Goal: Task Accomplishment & Management: Manage account settings

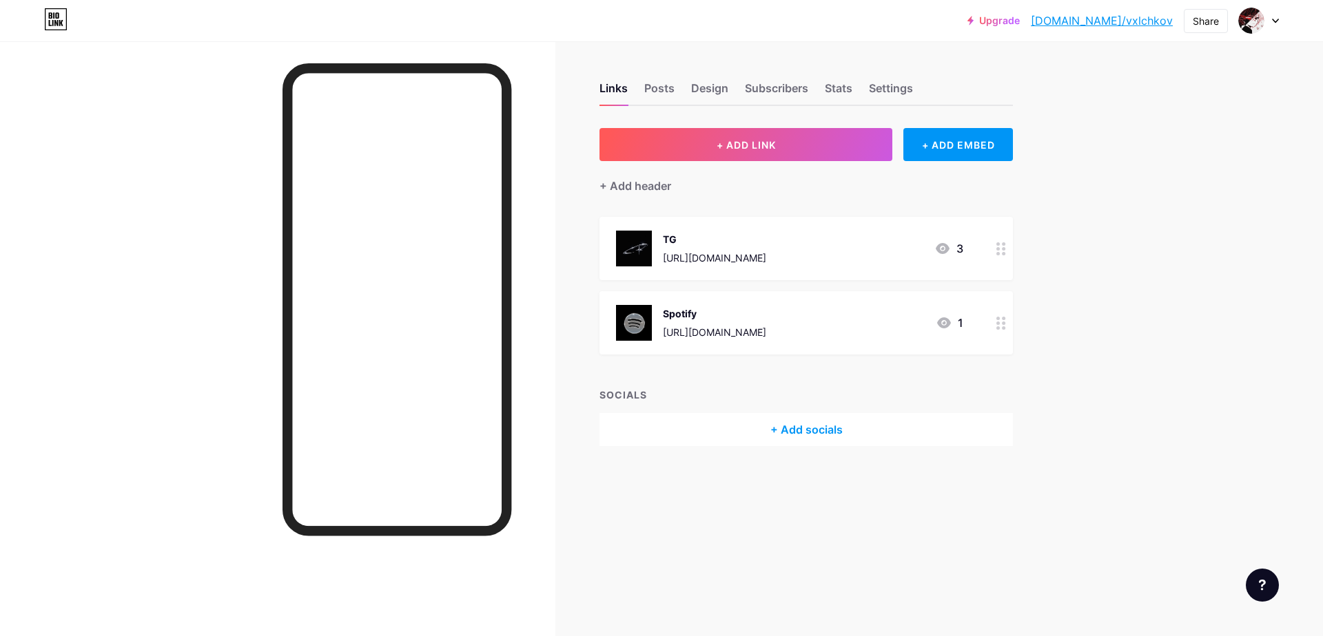
click at [782, 424] on div "+ Add socials" at bounding box center [805, 429] width 413 height 33
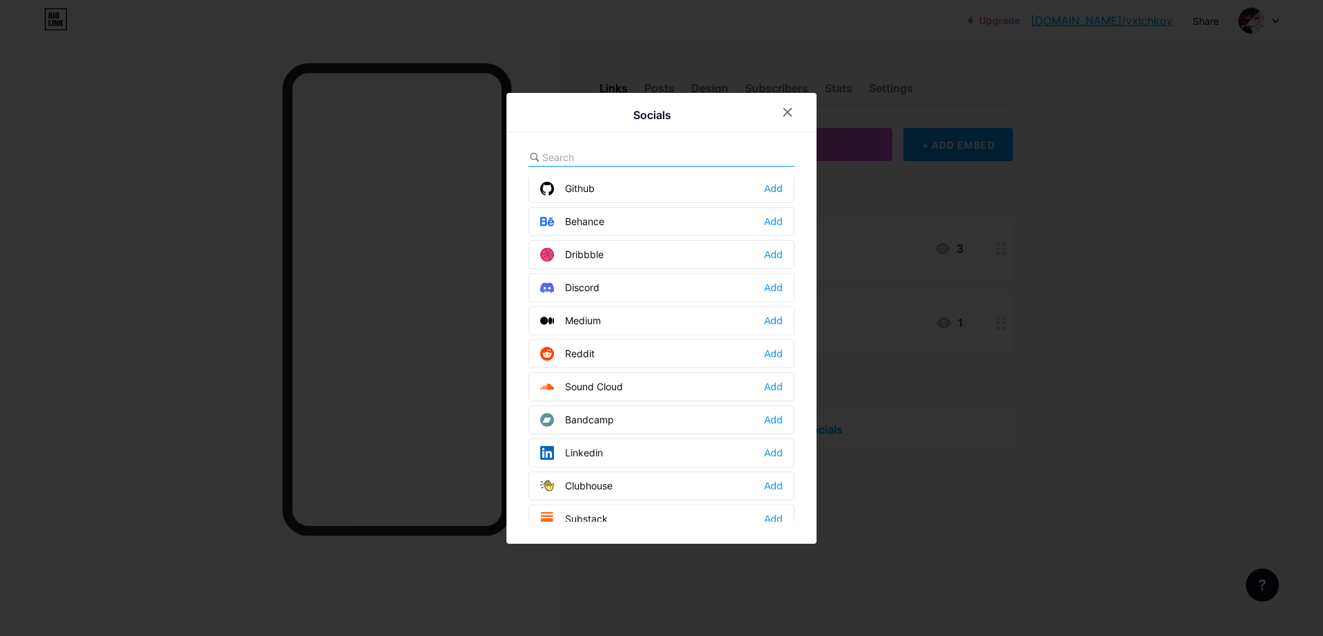
scroll to position [344, 0]
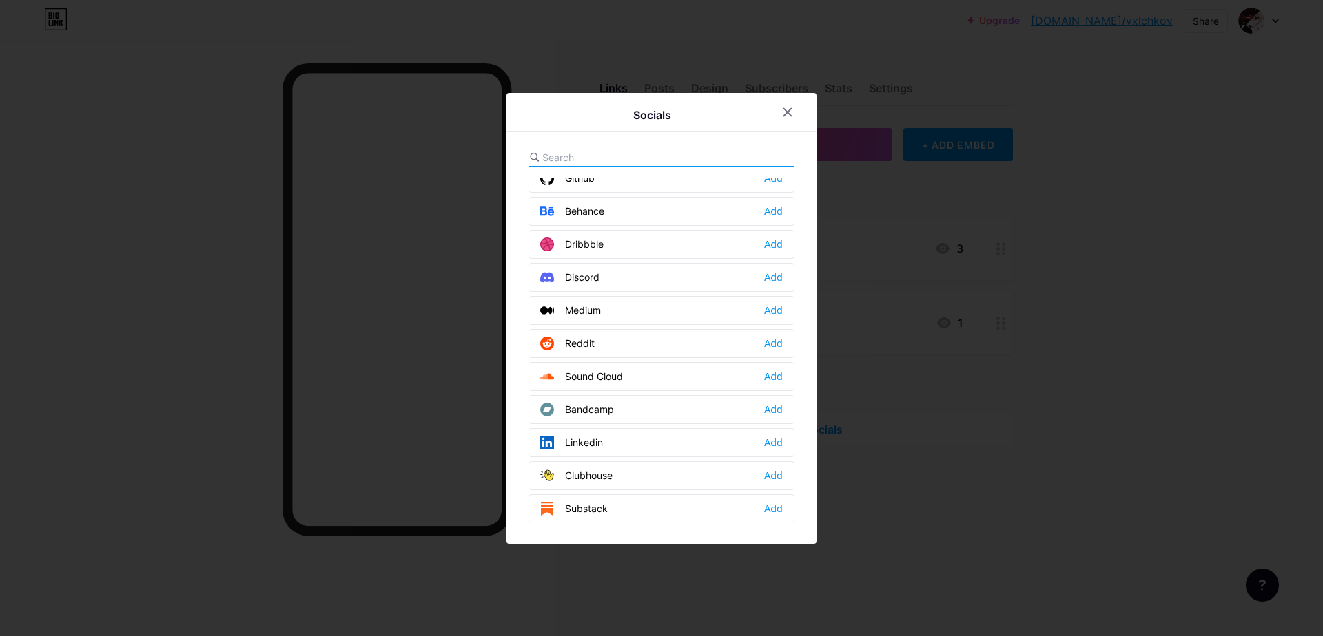
click at [770, 375] on div "Add" at bounding box center [773, 377] width 19 height 14
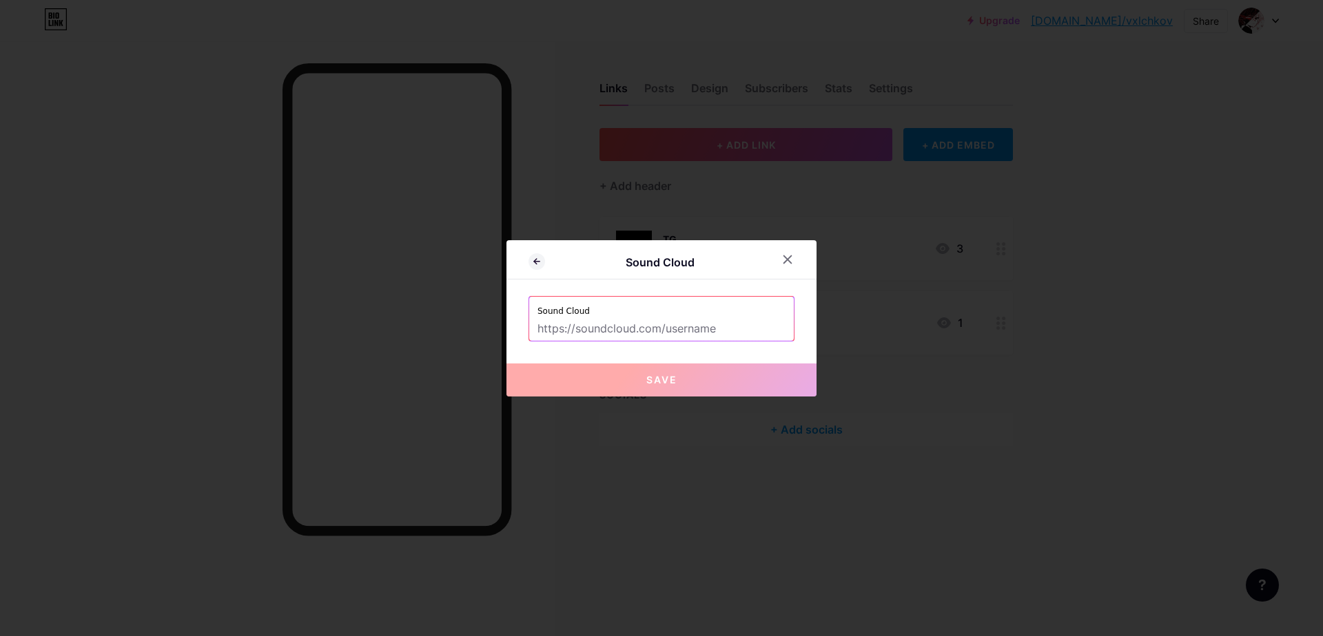
click at [673, 326] on input "text" at bounding box center [661, 329] width 248 height 23
click at [789, 252] on div at bounding box center [787, 259] width 25 height 25
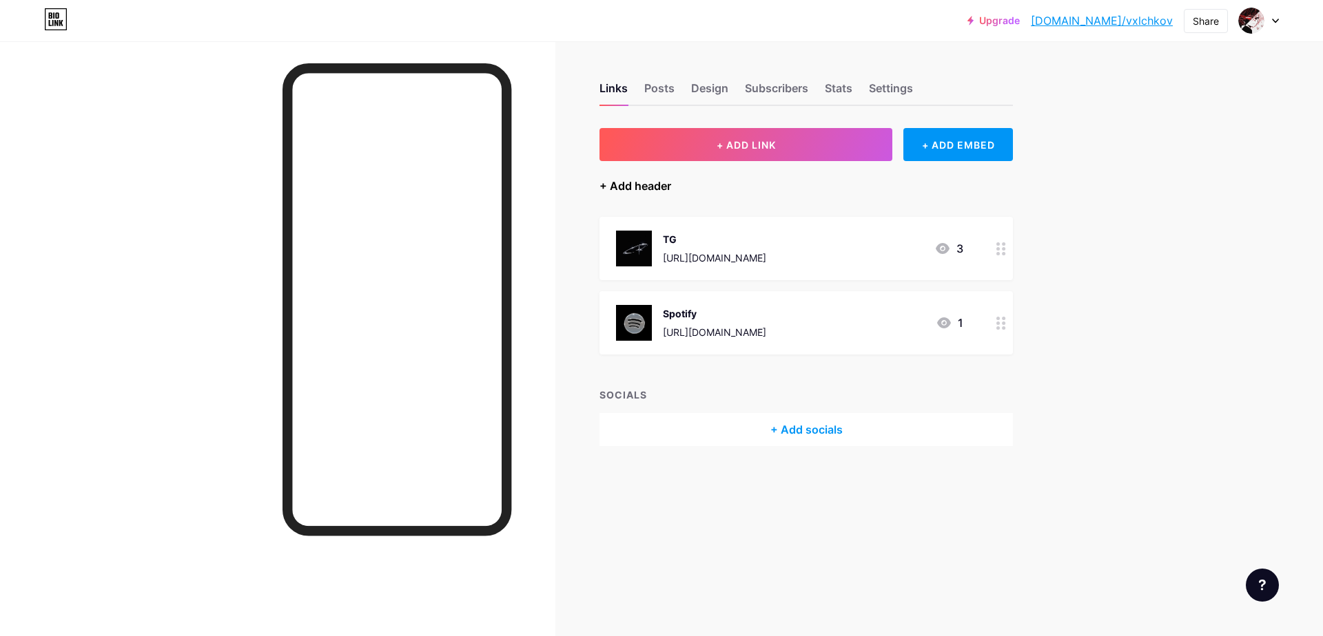
click at [647, 192] on div "+ Add header" at bounding box center [635, 186] width 72 height 17
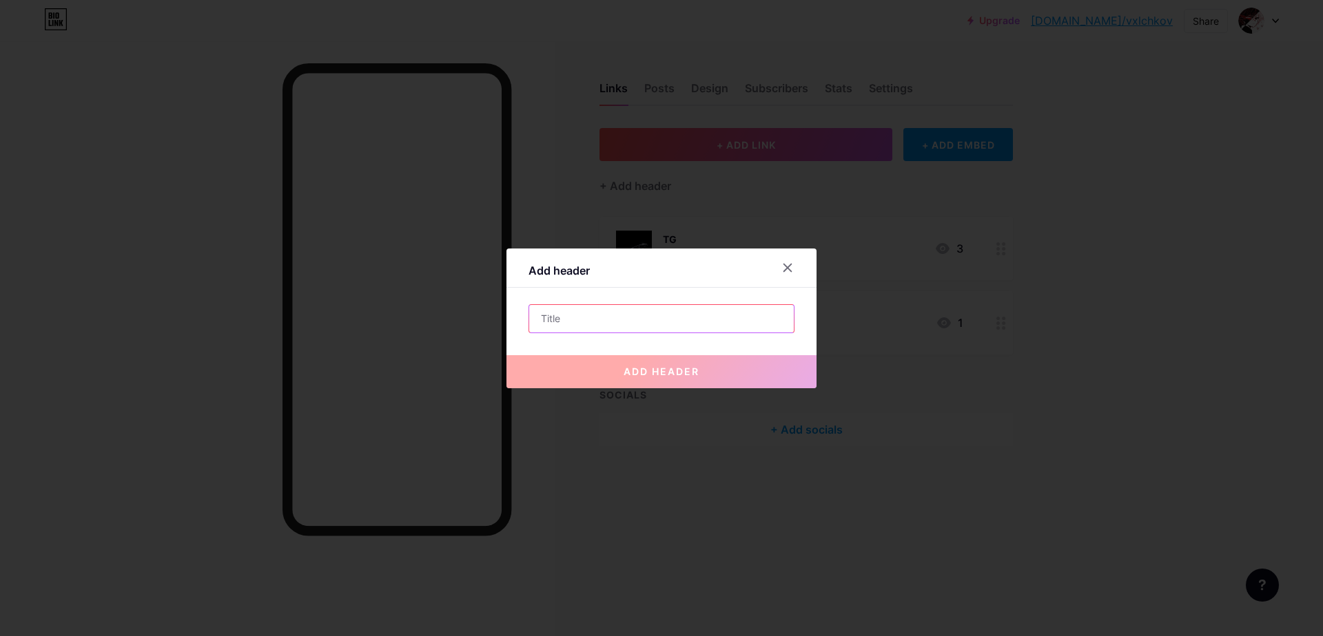
click at [630, 322] on input "text" at bounding box center [661, 319] width 265 height 28
click at [795, 282] on div "Add header" at bounding box center [661, 272] width 310 height 32
click at [790, 271] on icon at bounding box center [787, 267] width 11 height 11
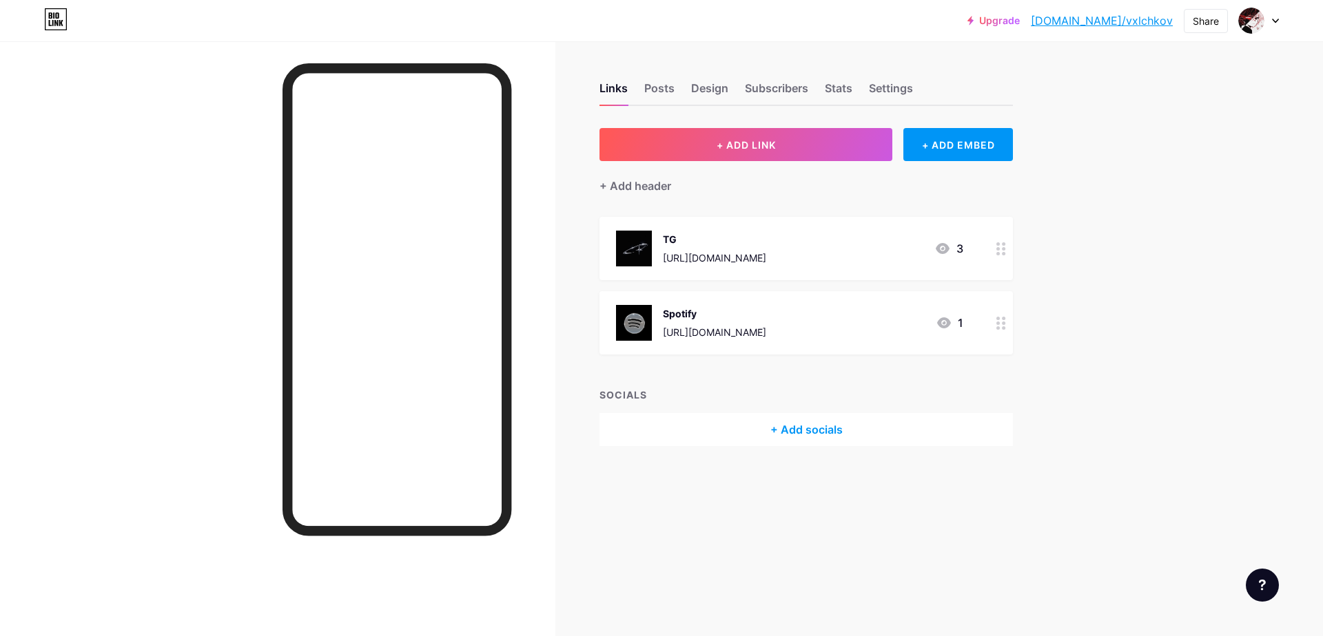
click at [758, 422] on div "+ Add socials" at bounding box center [805, 429] width 413 height 33
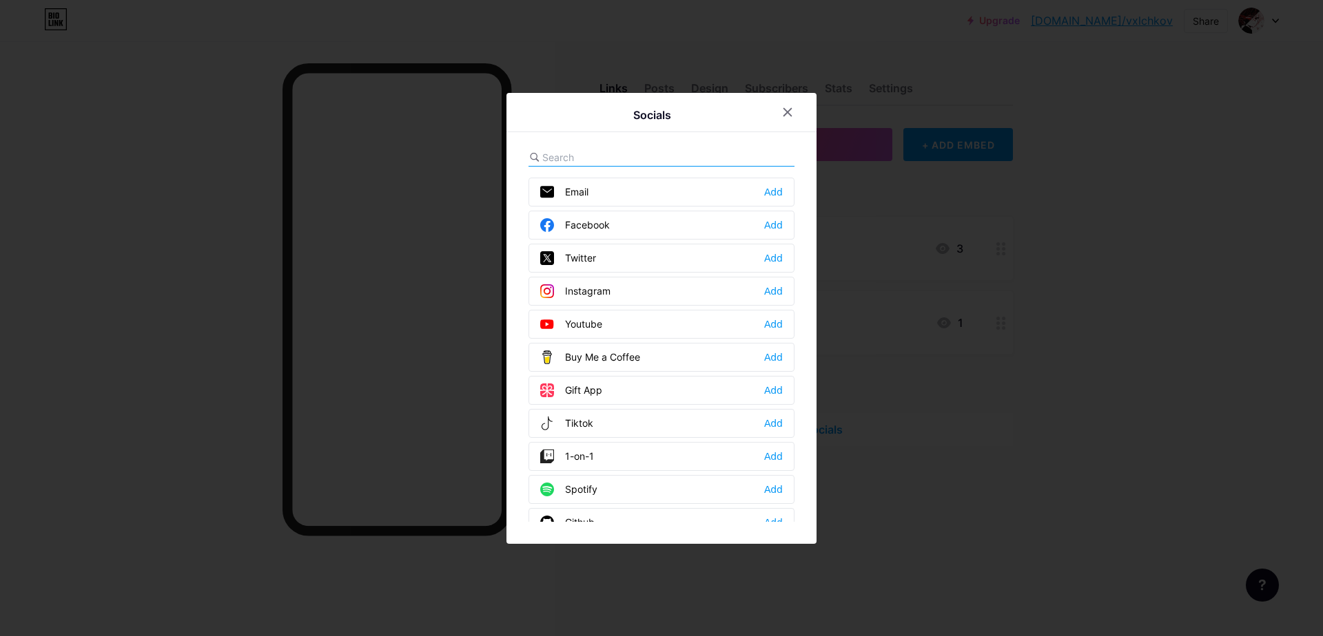
click at [628, 147] on div "Socials Email Add Facebook Add Twitter Add Instagram Add Youtube Add Buy Me a C…" at bounding box center [661, 318] width 310 height 451
click at [791, 117] on icon at bounding box center [787, 112] width 11 height 11
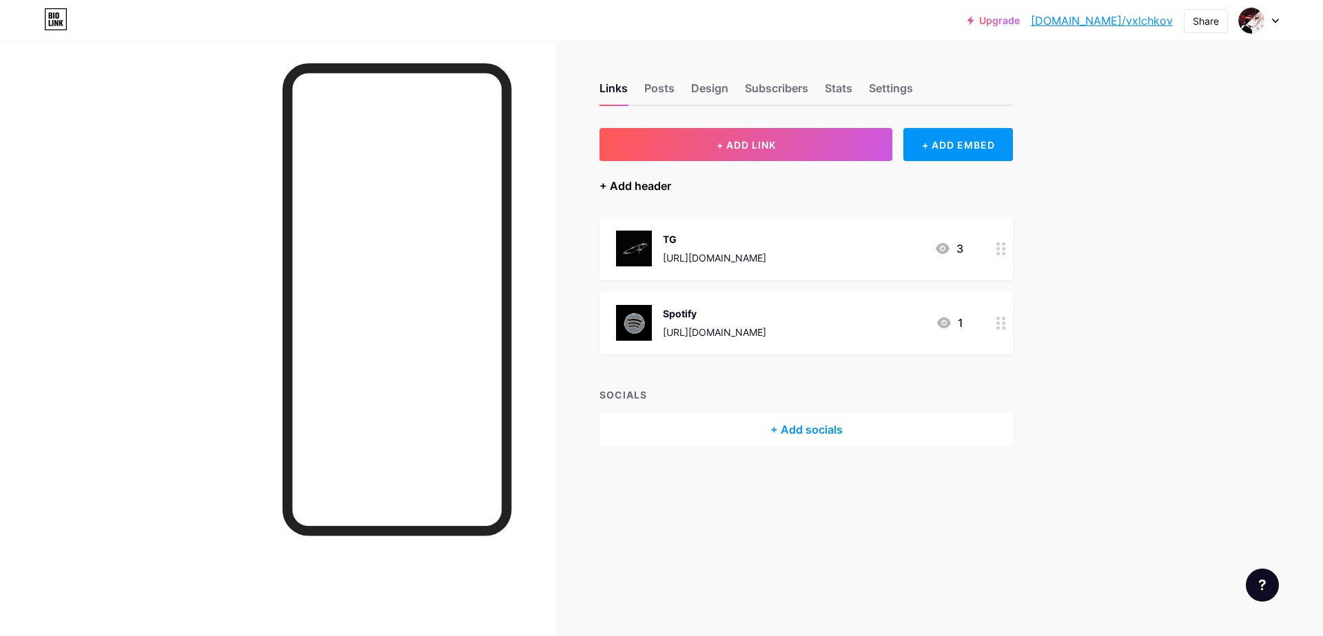
click at [656, 187] on div "+ Add header" at bounding box center [635, 186] width 72 height 17
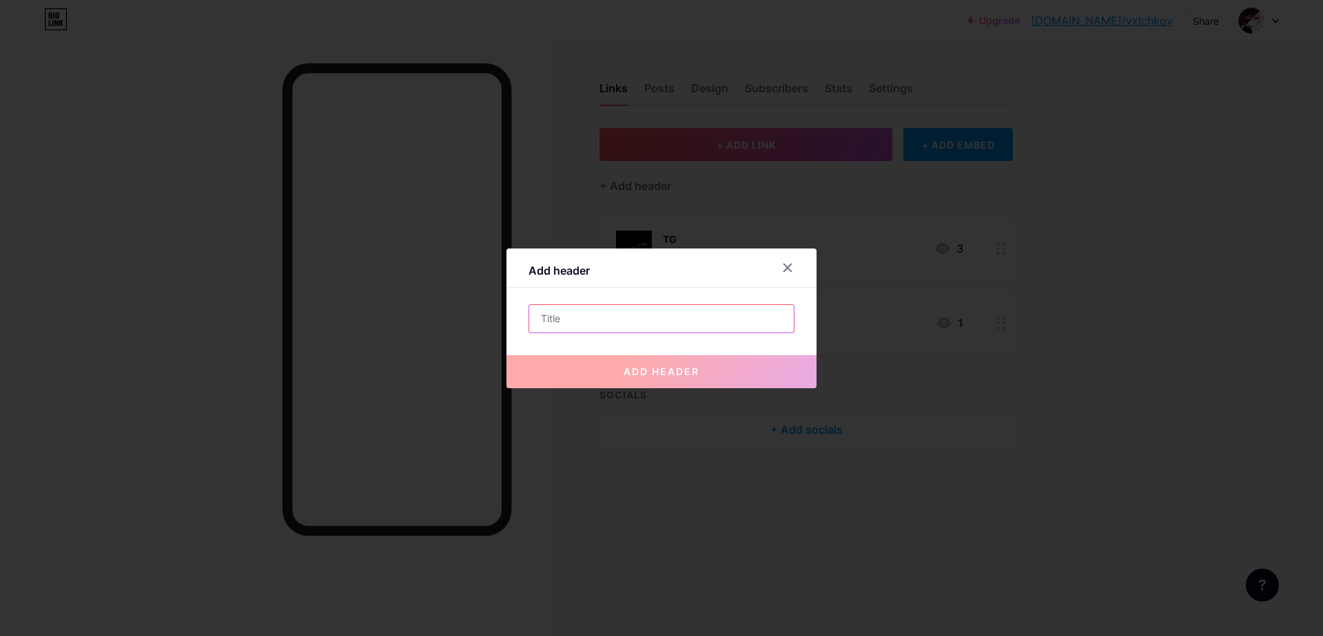
click at [577, 328] on input "text" at bounding box center [661, 319] width 265 height 28
type input "[PERSON_NAME]"
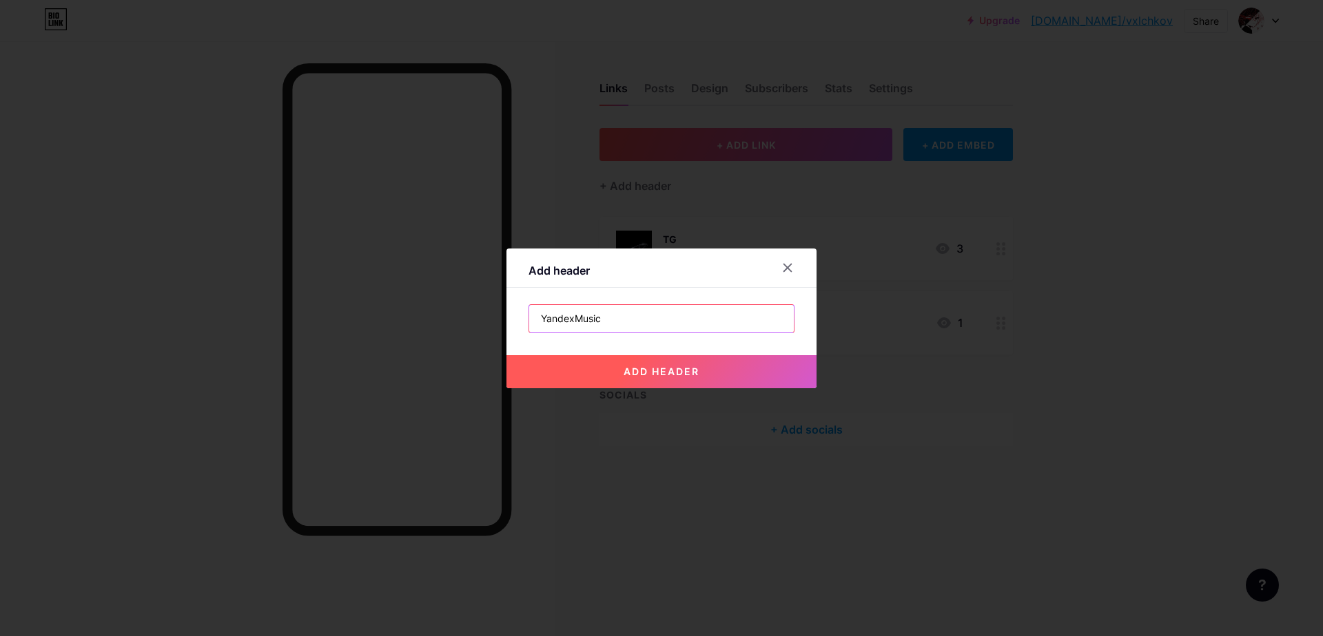
drag, startPoint x: 610, startPoint y: 320, endPoint x: 574, endPoint y: 318, distance: 35.9
click at [574, 318] on input "YandexMusic" at bounding box center [661, 319] width 265 height 28
click at [582, 320] on input "YandexMusic" at bounding box center [661, 319] width 265 height 28
click at [576, 320] on input "YandexMusic" at bounding box center [661, 319] width 265 height 28
drag, startPoint x: 577, startPoint y: 312, endPoint x: 499, endPoint y: 312, distance: 78.5
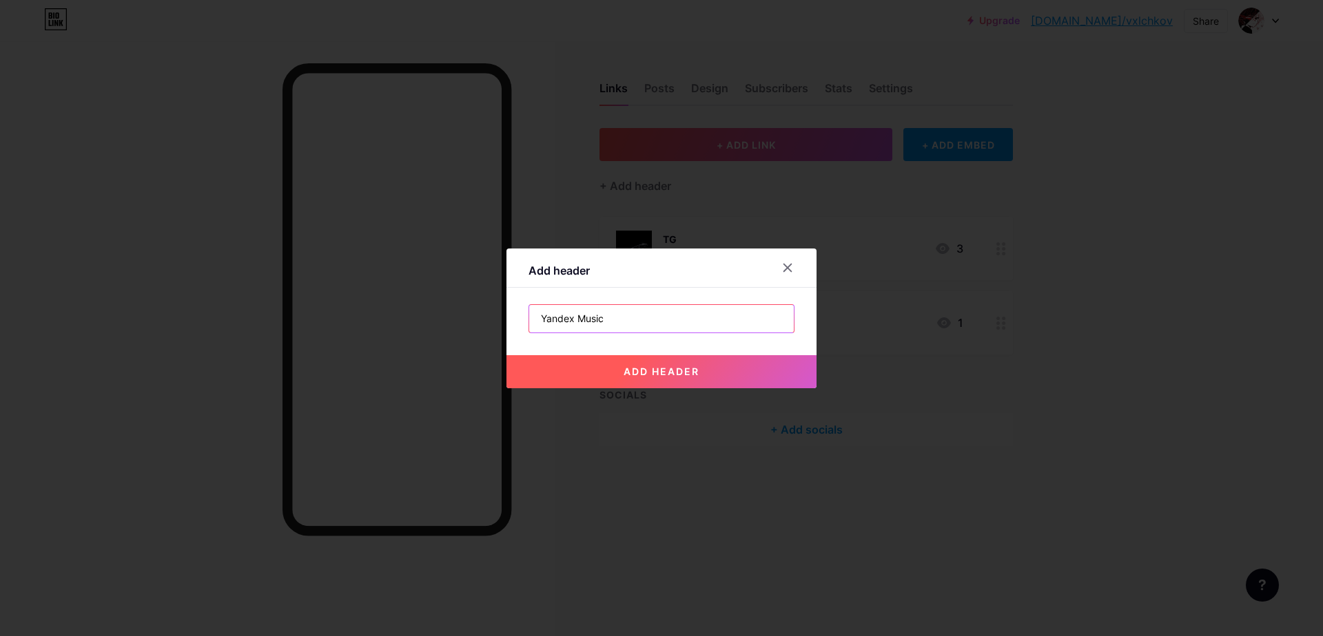
click at [495, 311] on div "Add header Yandex Music add header" at bounding box center [661, 318] width 1323 height 636
click at [543, 332] on input "Yandex Music" at bounding box center [661, 319] width 265 height 28
type input "Yandex Music"
click at [660, 364] on button "add header" at bounding box center [661, 371] width 310 height 33
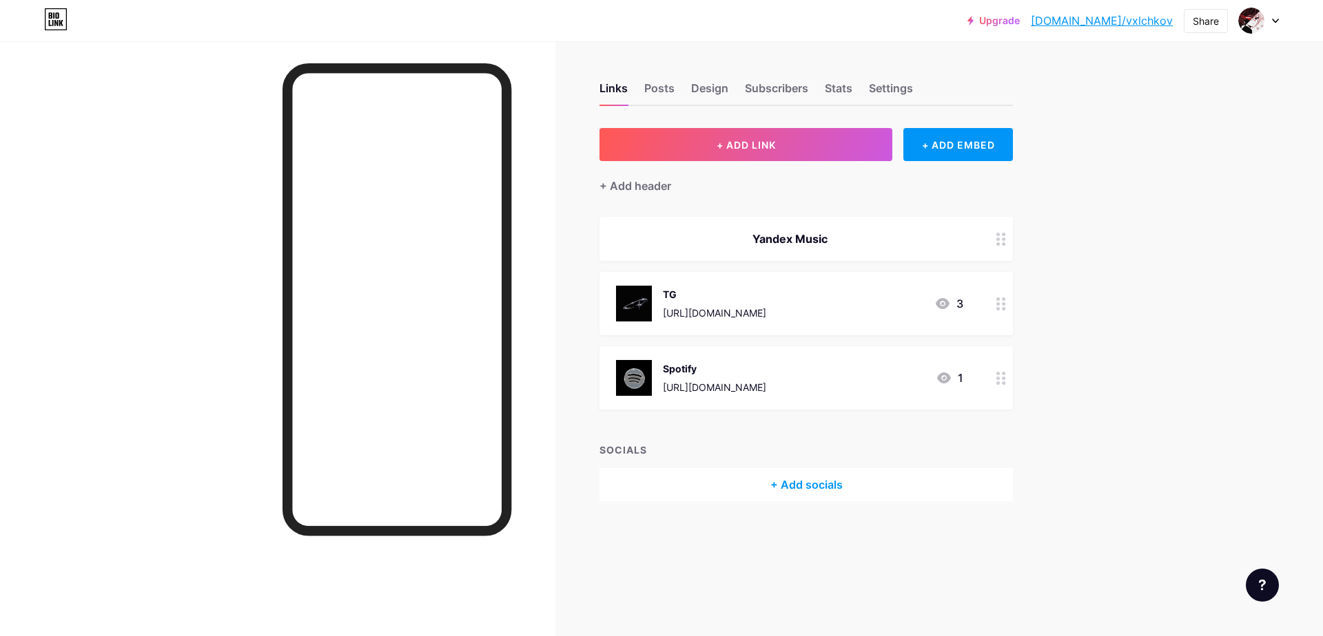
click at [843, 242] on div "Yandex Music" at bounding box center [789, 239] width 347 height 17
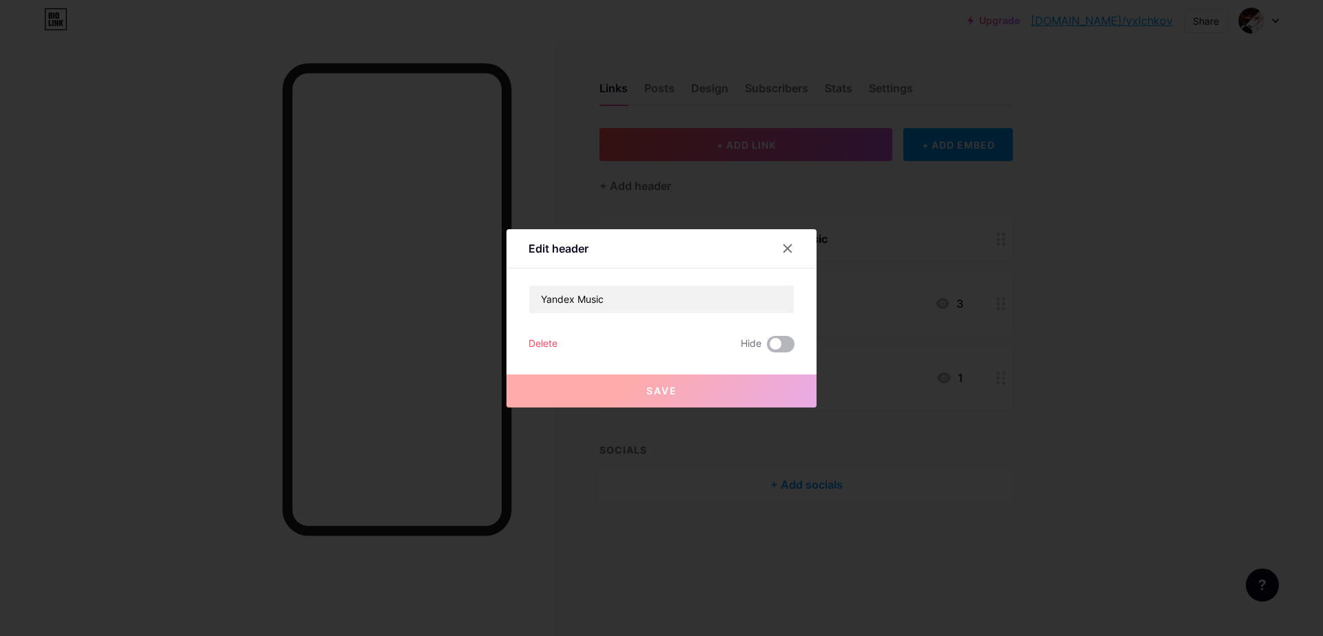
click at [776, 342] on span at bounding box center [781, 344] width 28 height 17
click at [767, 348] on input "checkbox" at bounding box center [767, 348] width 0 height 0
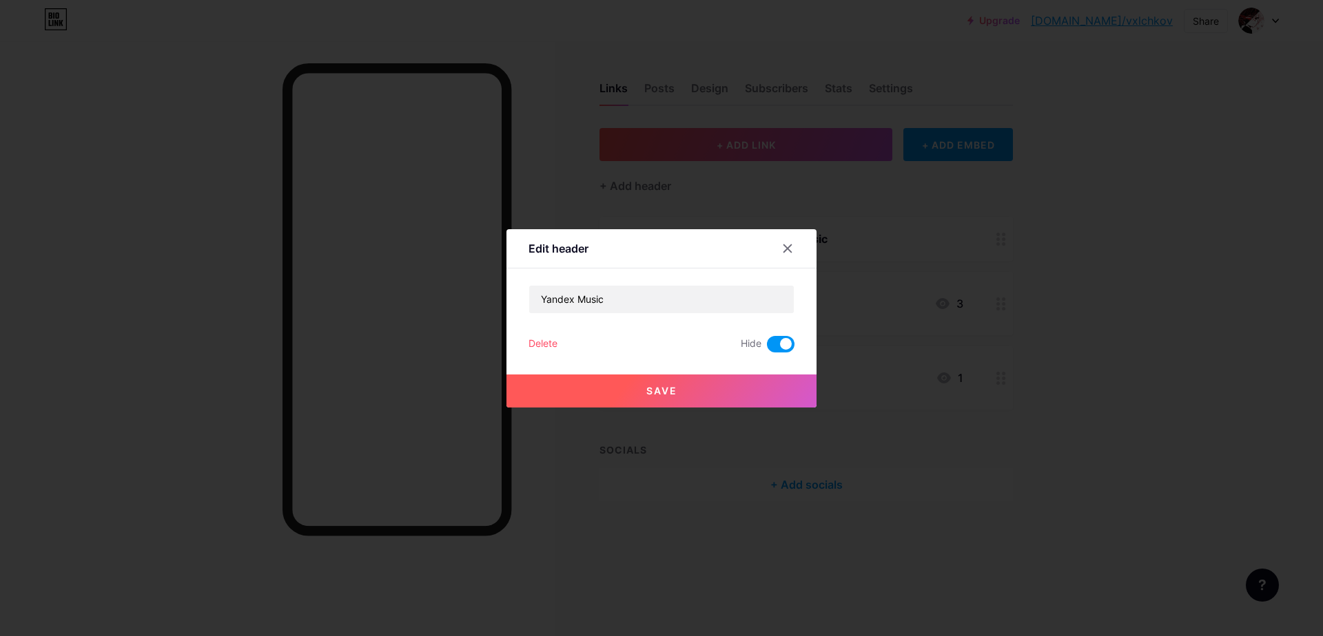
click at [776, 342] on span at bounding box center [781, 344] width 28 height 17
click at [767, 348] on input "checkbox" at bounding box center [767, 348] width 0 height 0
click at [778, 355] on div "Save" at bounding box center [661, 380] width 310 height 55
click at [800, 261] on div "Edit header" at bounding box center [661, 252] width 310 height 32
click at [785, 243] on icon at bounding box center [787, 248] width 11 height 11
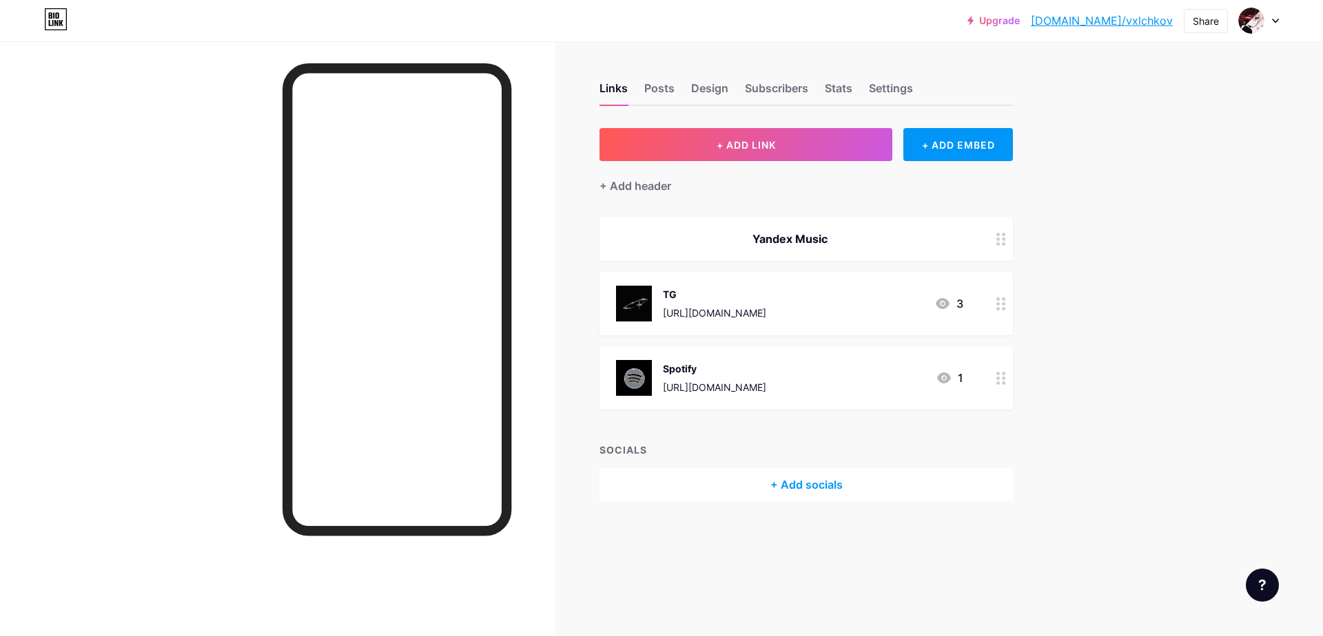
click at [670, 296] on div "TG" at bounding box center [714, 294] width 103 height 14
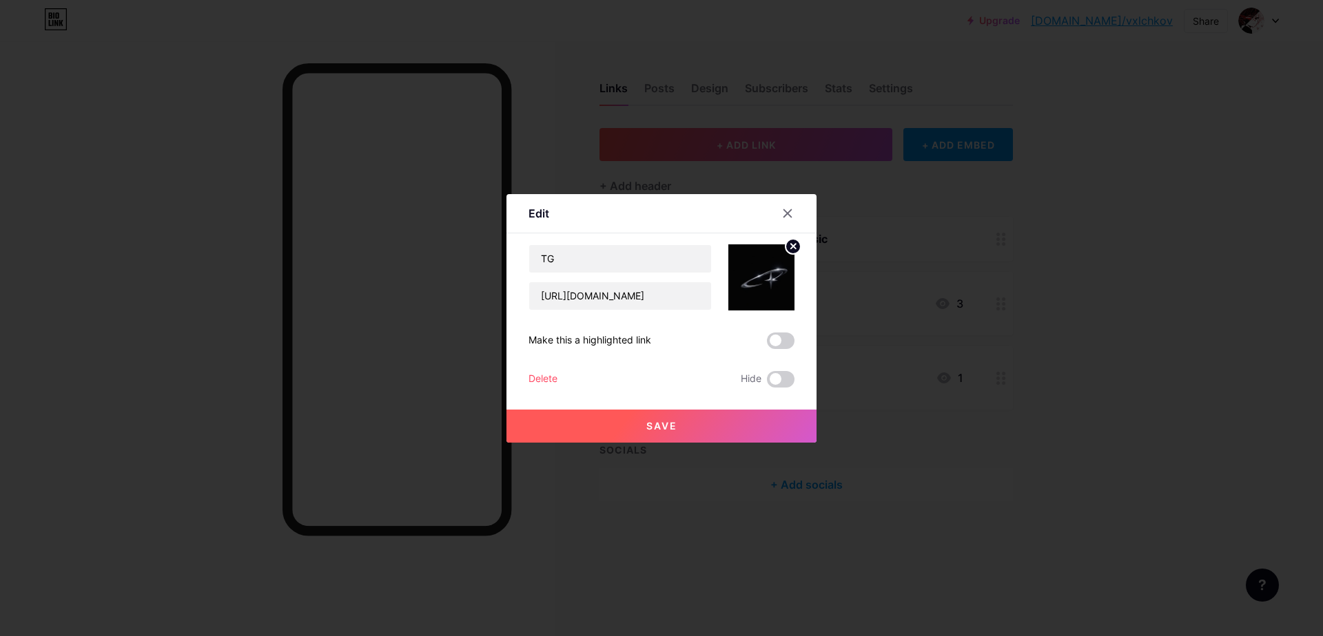
click at [900, 243] on div at bounding box center [661, 318] width 1323 height 636
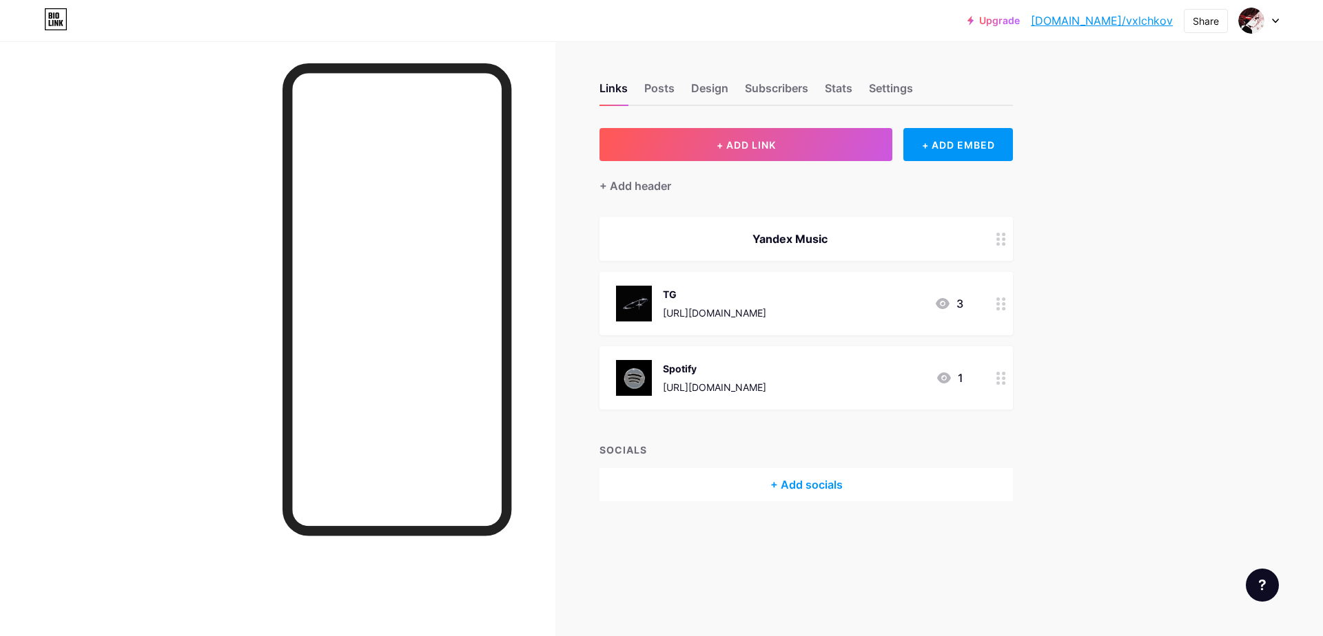
click at [801, 236] on div "Yandex Music" at bounding box center [789, 239] width 347 height 17
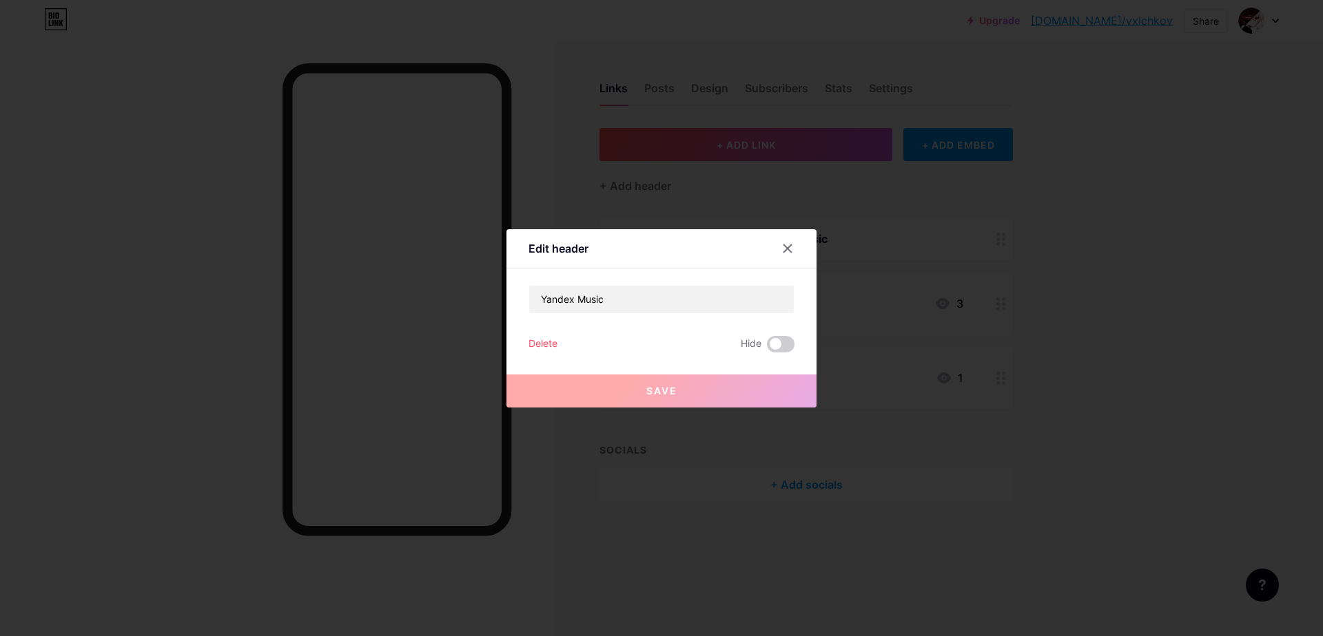
click at [544, 346] on div "Delete" at bounding box center [542, 344] width 29 height 17
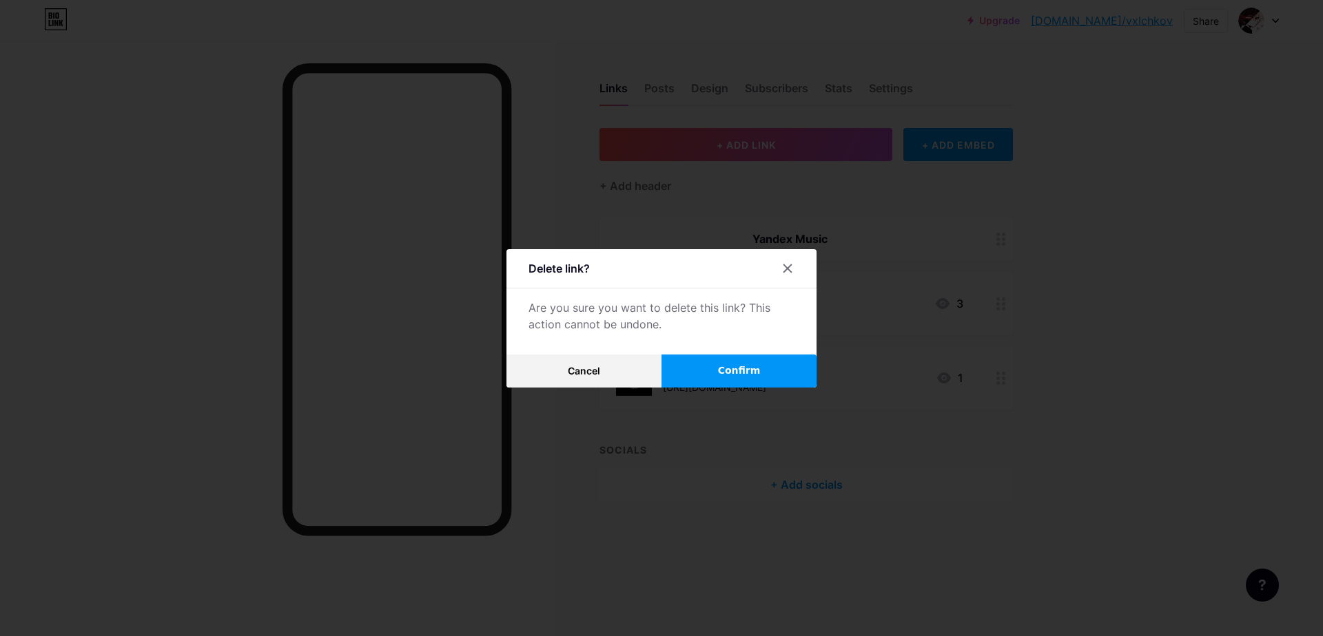
click at [743, 356] on button "Confirm" at bounding box center [738, 371] width 155 height 33
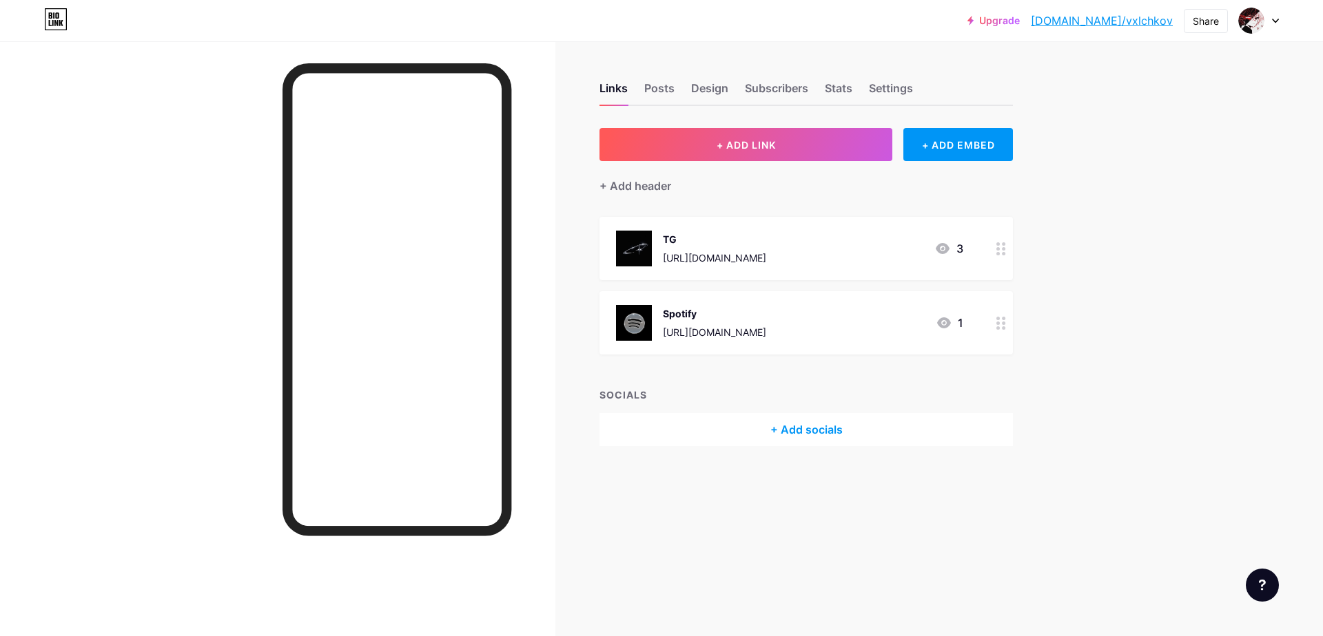
click at [765, 417] on div "+ Add socials" at bounding box center [805, 429] width 413 height 33
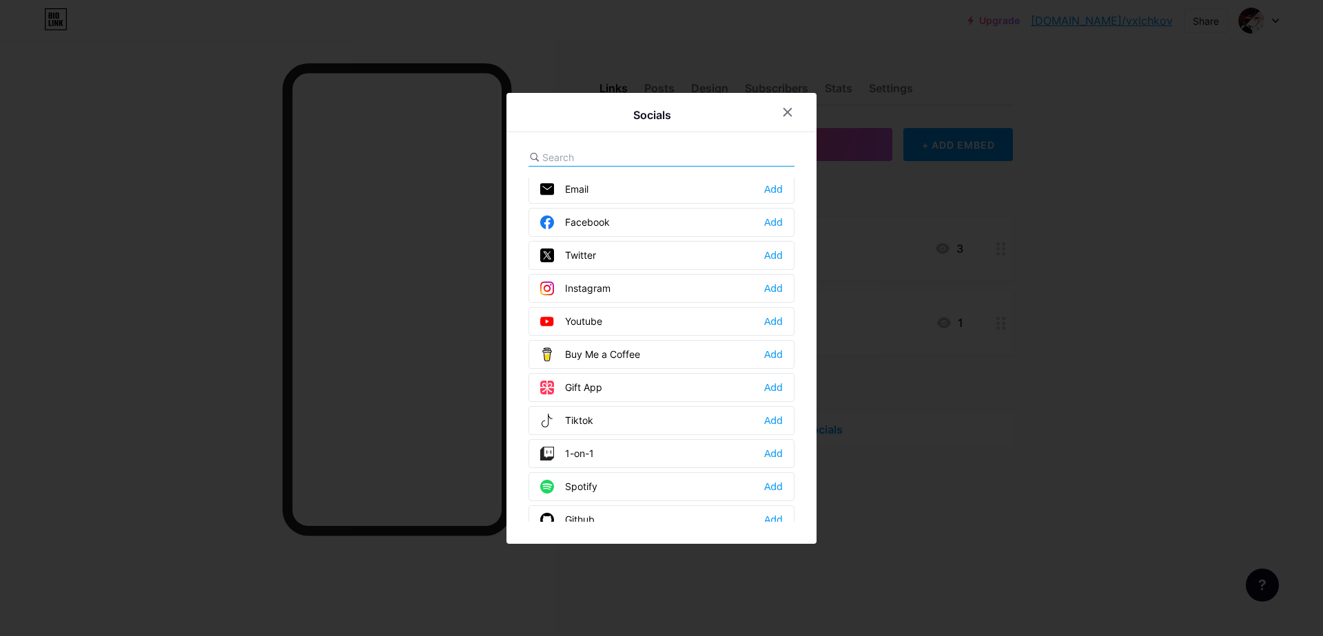
scroll to position [0, 0]
click at [609, 153] on input "text" at bounding box center [618, 157] width 152 height 14
paste input "[URL][DOMAIN_NAME]"
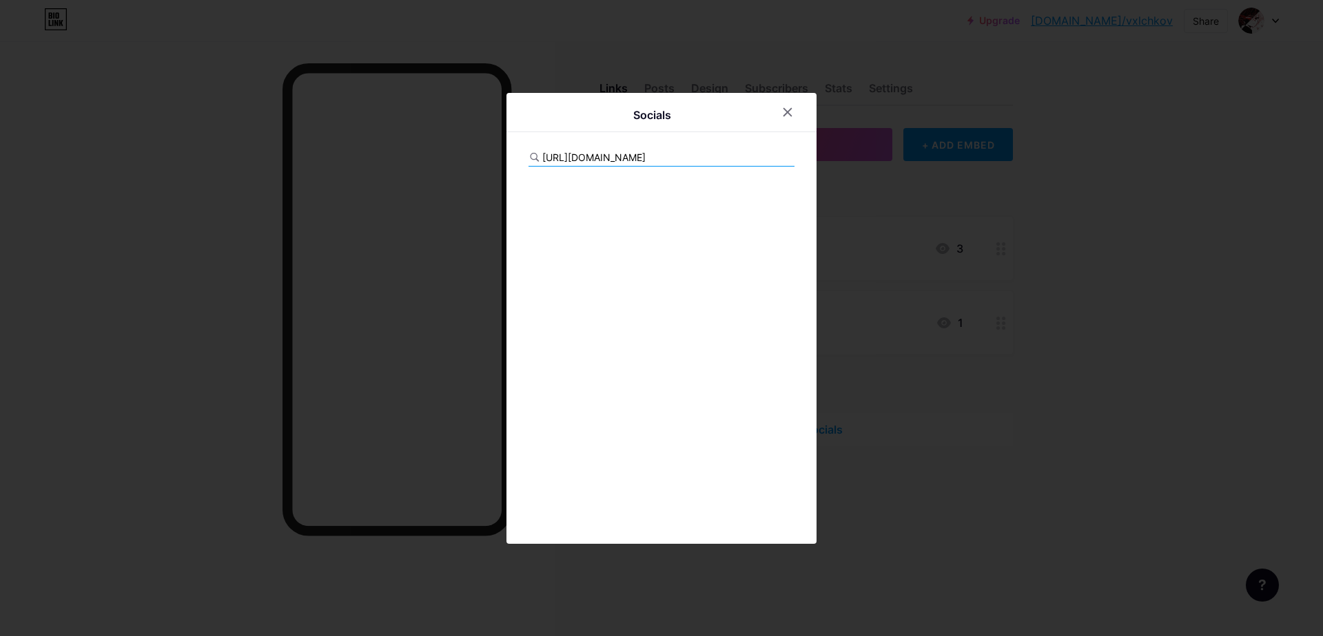
type input "[URL][DOMAIN_NAME]"
click at [702, 149] on div "[URL][DOMAIN_NAME]" at bounding box center [661, 158] width 266 height 18
drag, startPoint x: 707, startPoint y: 155, endPoint x: 543, endPoint y: 156, distance: 163.3
click at [543, 156] on div "[URL][DOMAIN_NAME]" at bounding box center [661, 158] width 266 height 18
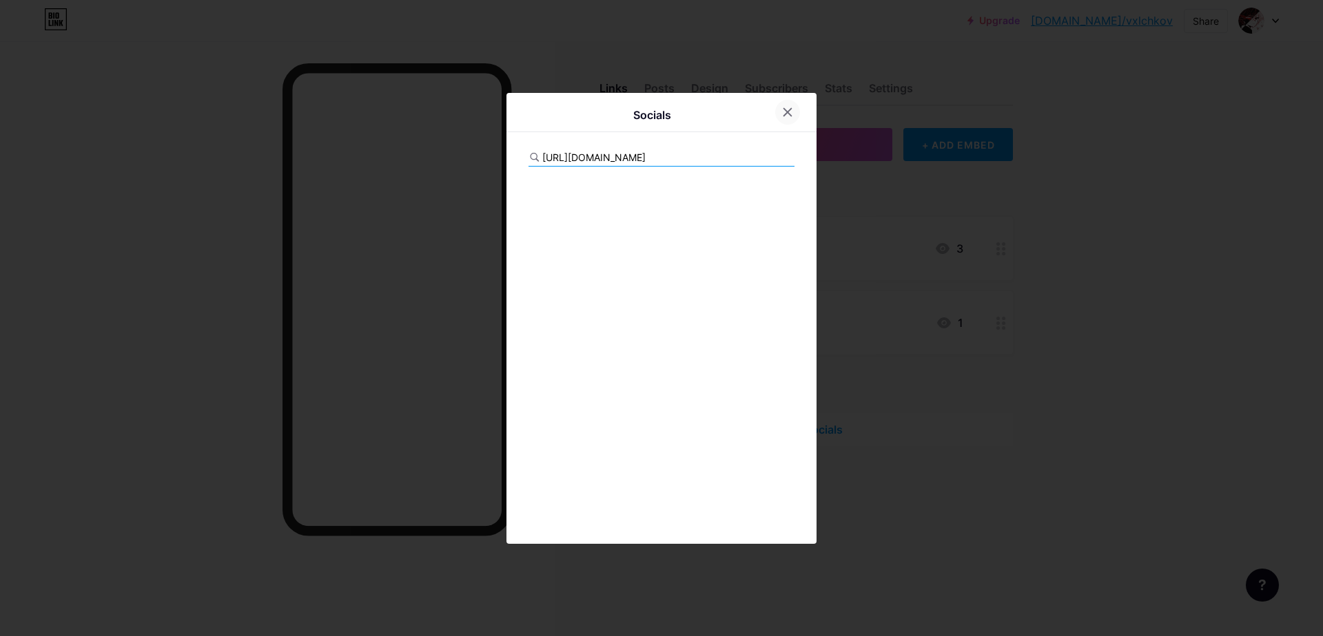
click at [789, 114] on icon at bounding box center [788, 112] width 8 height 8
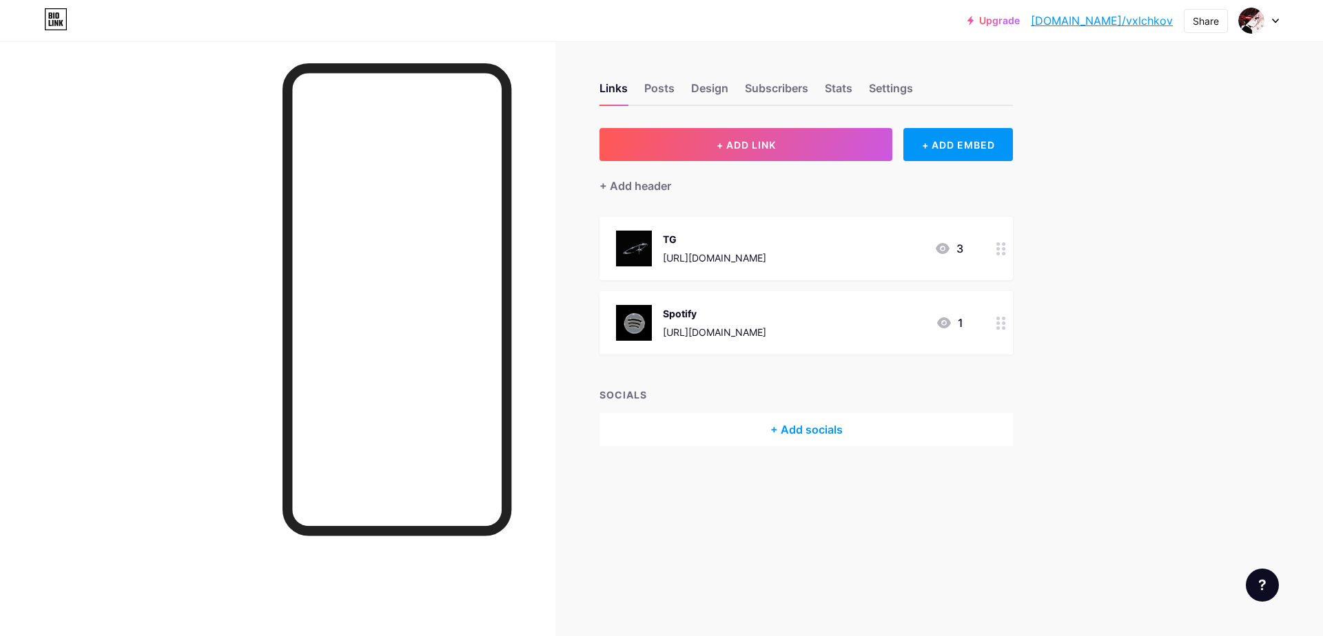
click at [868, 428] on div "+ Add socials" at bounding box center [805, 429] width 413 height 33
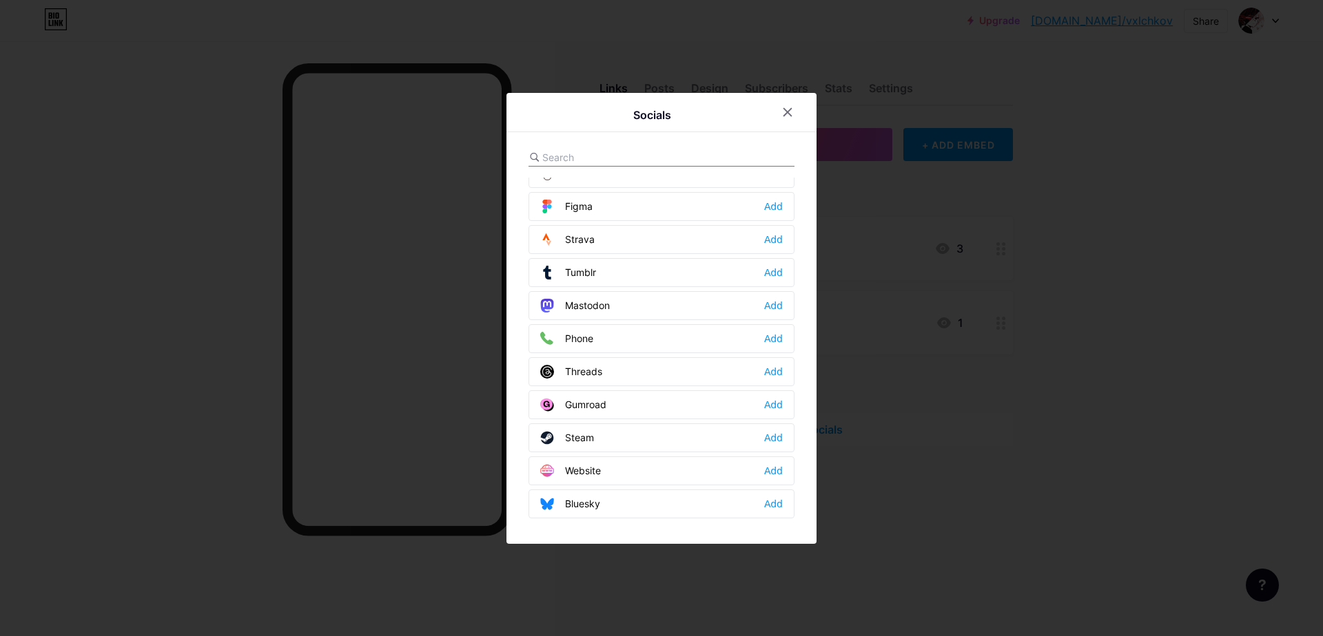
scroll to position [1243, 0]
click at [951, 369] on div at bounding box center [661, 318] width 1323 height 636
